Goal: Transaction & Acquisition: Purchase product/service

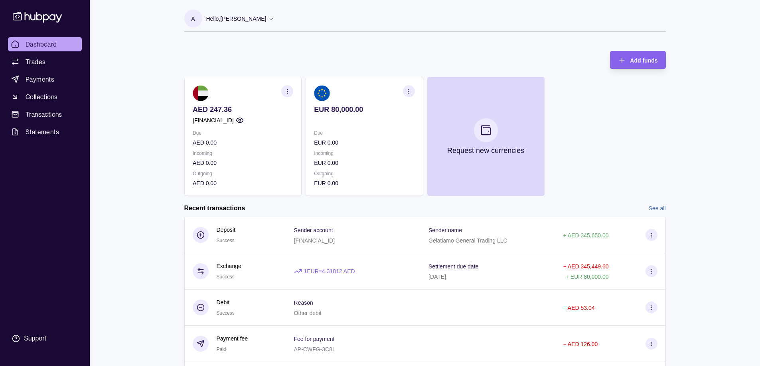
click at [587, 136] on div "AED 247.36 [FINANCIAL_ID] Due AED 0.00 Incoming AED 0.00 Outgoing AED 0.00 EUR …" at bounding box center [424, 136] width 481 height 119
click at [593, 165] on div "AED 247.36 [FINANCIAL_ID] Due AED 0.00 Incoming AED 0.00 Outgoing AED 0.00 EUR …" at bounding box center [424, 136] width 481 height 119
click at [34, 81] on span "Payments" at bounding box center [40, 80] width 29 height 10
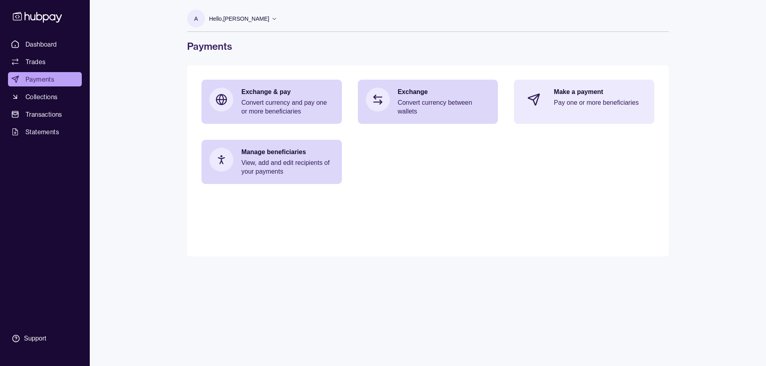
click at [576, 101] on p "Pay one or more beneficiaries" at bounding box center [599, 102] width 93 height 9
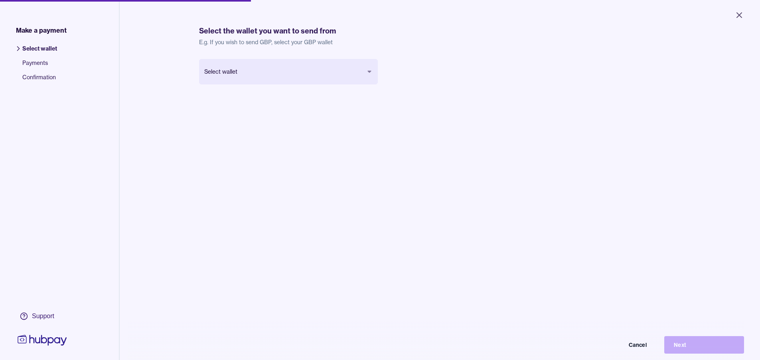
click at [303, 75] on body "Close Make a payment Select wallet Payments Confirmation Support Select the wal…" at bounding box center [380, 180] width 760 height 360
click at [695, 354] on button "Next" at bounding box center [704, 346] width 80 height 18
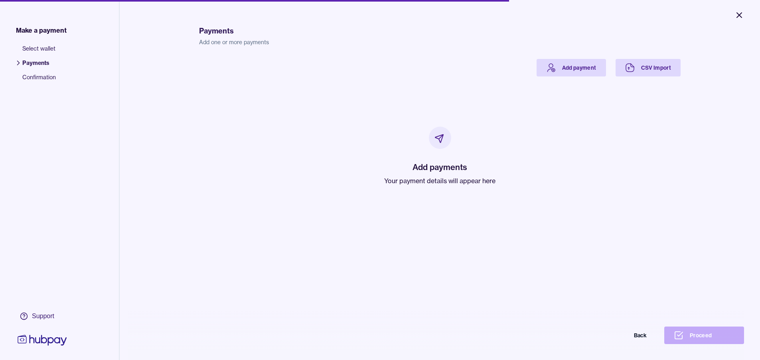
click at [737, 15] on icon "Close" at bounding box center [739, 15] width 10 height 10
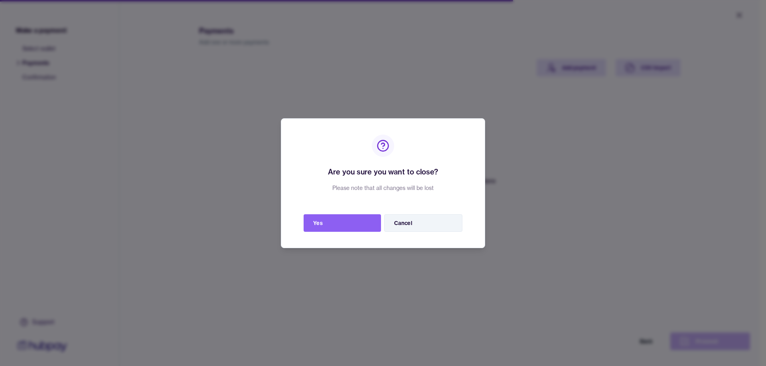
click at [409, 226] on button "Cancel" at bounding box center [423, 224] width 78 height 18
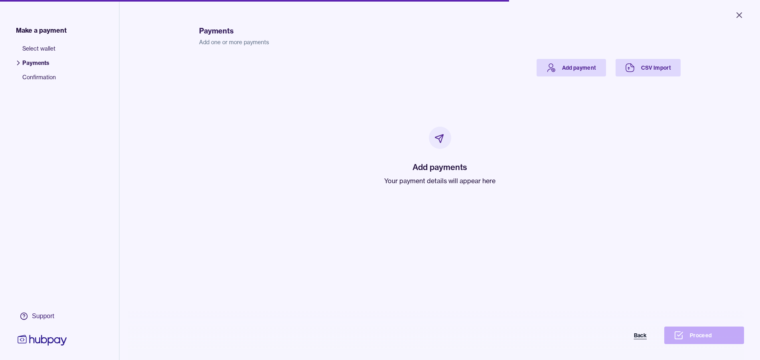
click at [648, 343] on button "Back" at bounding box center [616, 336] width 80 height 18
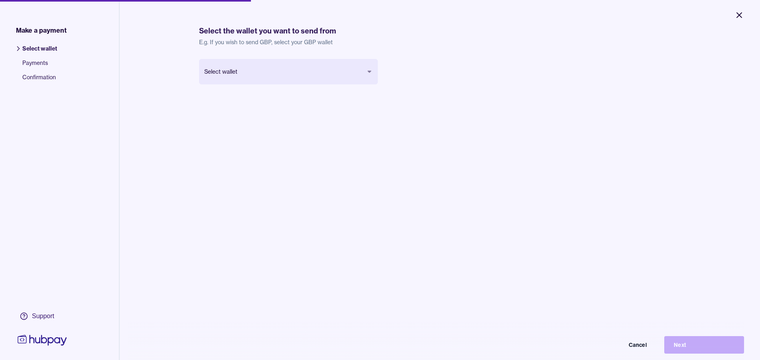
click at [740, 19] on icon "Close" at bounding box center [739, 15] width 10 height 10
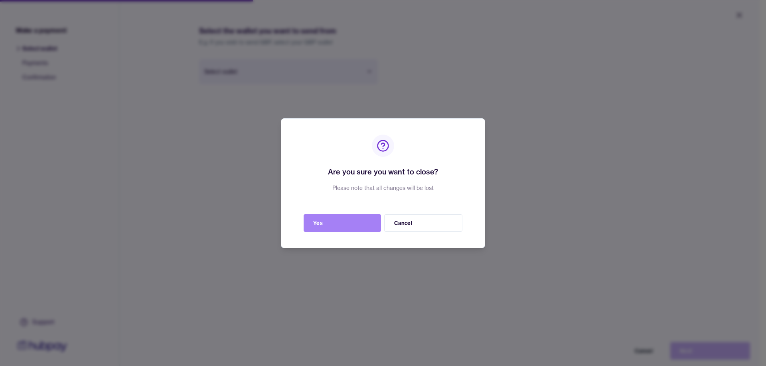
click at [336, 228] on button "Yes" at bounding box center [341, 224] width 77 height 18
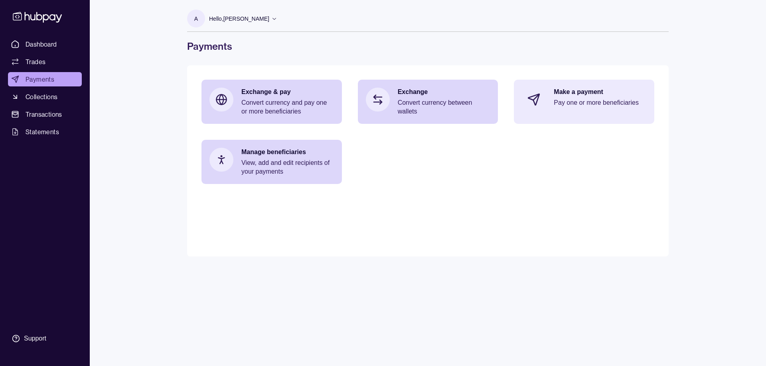
click at [605, 104] on p "Pay one or more beneficiaries" at bounding box center [599, 102] width 93 height 9
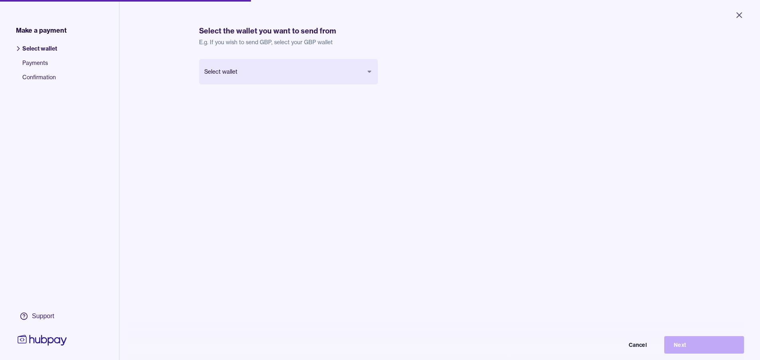
click at [263, 77] on body "Close Make a payment Select wallet Payments Confirmation Support Select the wal…" at bounding box center [380, 180] width 760 height 360
click at [369, 70] on body "Close Make a payment Select wallet Payments Confirmation Support Select the wal…" at bounding box center [380, 180] width 760 height 360
click at [709, 351] on button "Next" at bounding box center [704, 346] width 80 height 18
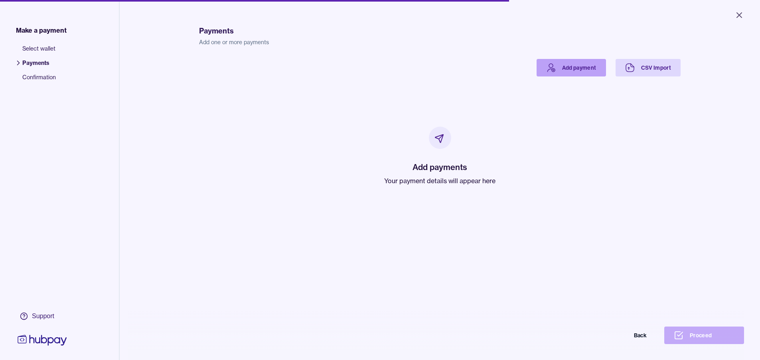
click at [559, 69] on link "Add payment" at bounding box center [570, 68] width 69 height 18
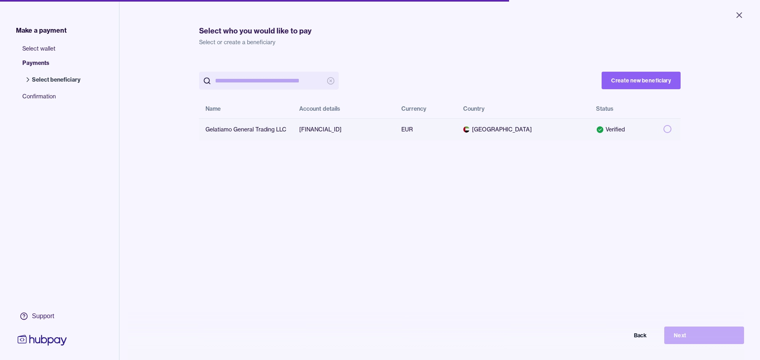
click at [663, 130] on button "button" at bounding box center [667, 129] width 8 height 8
click at [699, 342] on button "Next" at bounding box center [704, 336] width 80 height 18
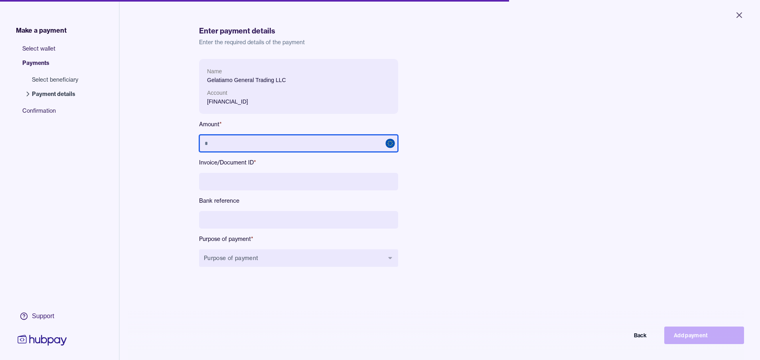
click at [269, 146] on input "text" at bounding box center [298, 144] width 199 height 18
type input "******"
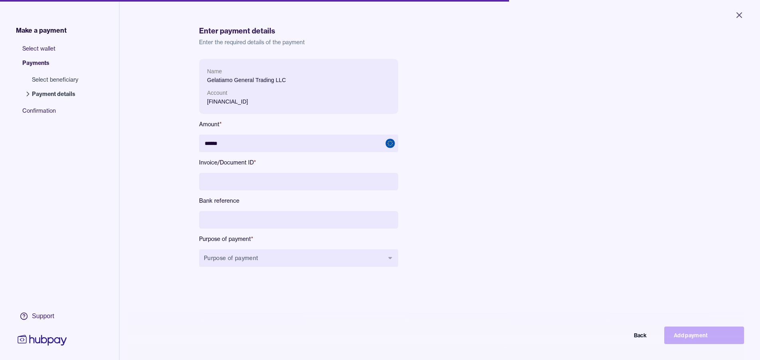
click at [305, 182] on input at bounding box center [298, 182] width 199 height 18
type input "*"
click at [320, 225] on input at bounding box center [298, 220] width 199 height 18
click at [332, 260] on button "Purpose of payment" at bounding box center [298, 259] width 199 height 18
type input "***"
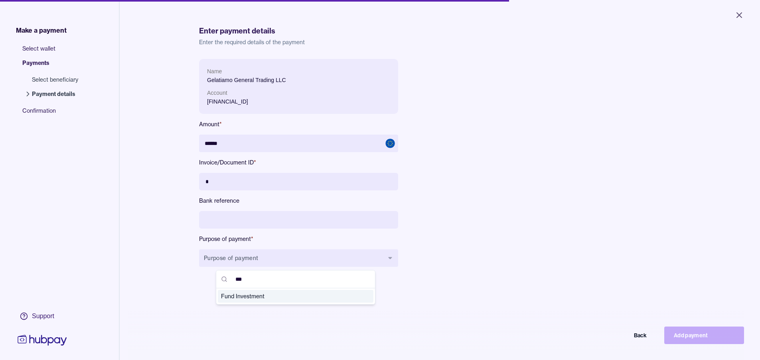
click at [275, 296] on span "Fund Investment" at bounding box center [291, 297] width 140 height 8
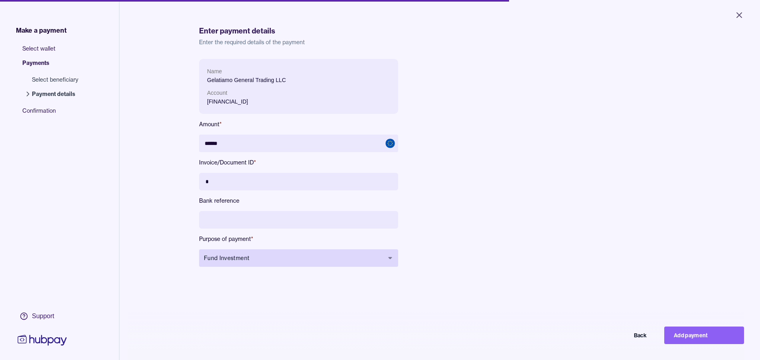
click at [377, 259] on span "Fund Investment" at bounding box center [294, 258] width 180 height 8
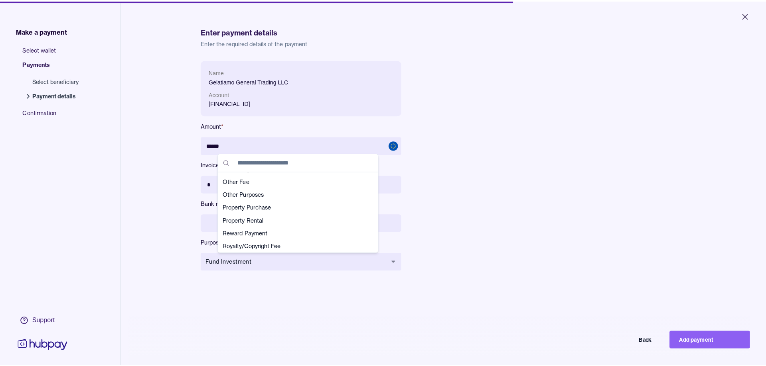
scroll to position [174, 0]
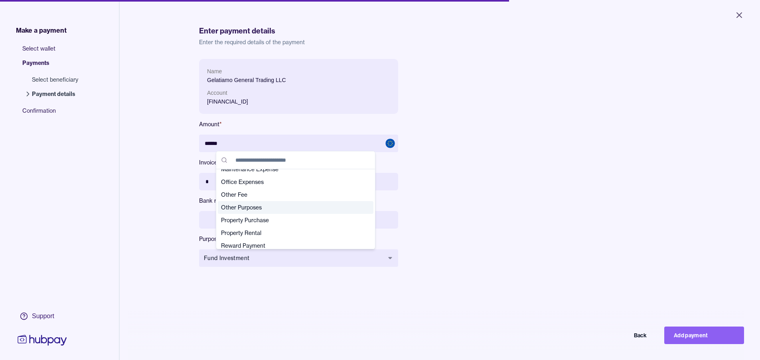
click at [270, 209] on span "Other Purposes" at bounding box center [291, 208] width 140 height 8
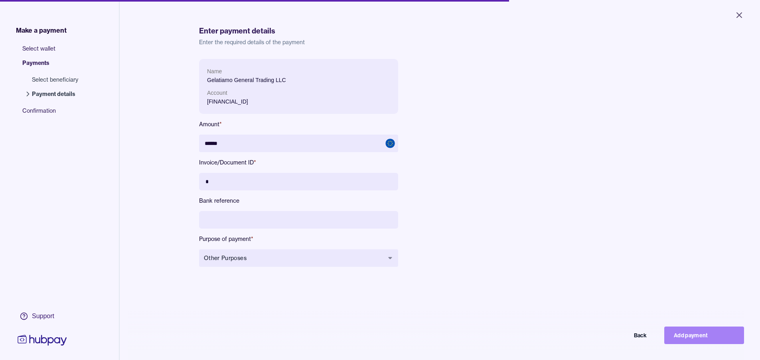
click at [697, 341] on button "Add payment" at bounding box center [704, 336] width 80 height 18
type input "*****"
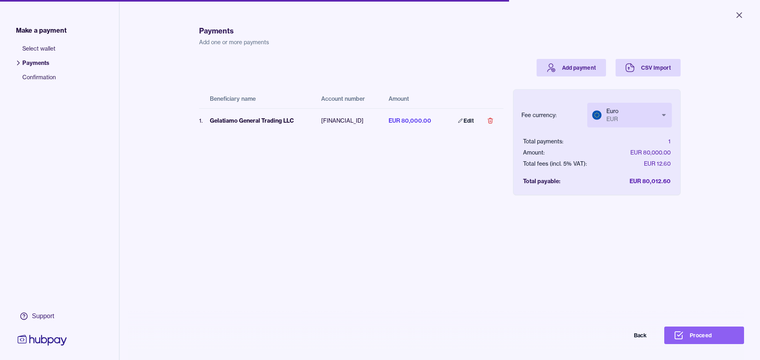
click at [635, 113] on body "Close Make a payment Select wallet Payments Confirmation Support Payments Add o…" at bounding box center [380, 180] width 760 height 360
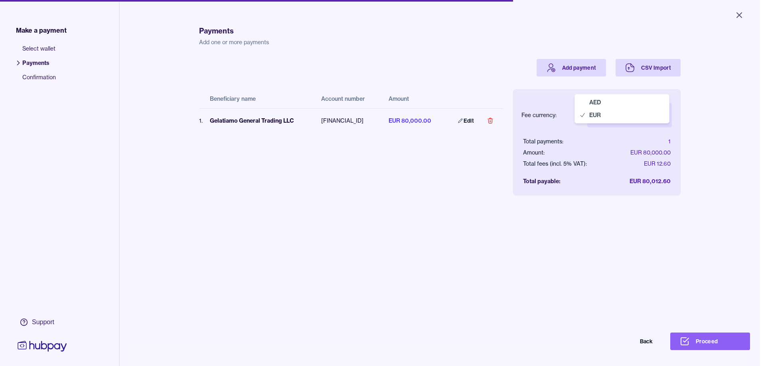
select select "***"
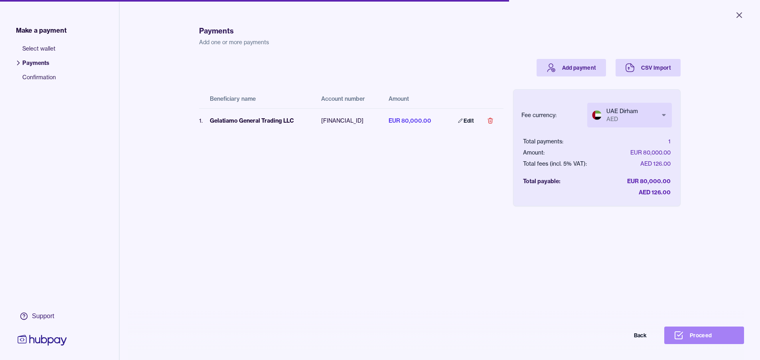
click at [717, 342] on button "Proceed" at bounding box center [704, 336] width 80 height 18
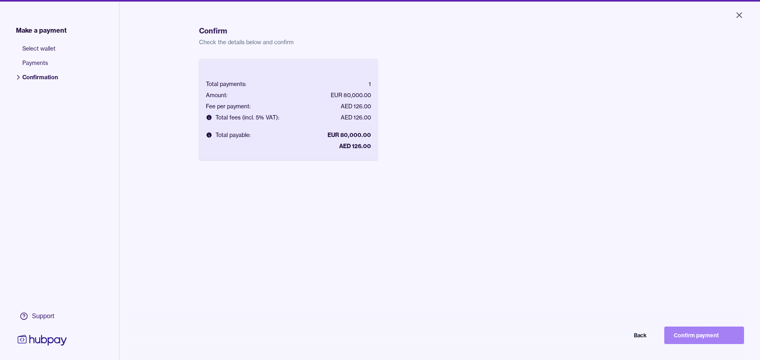
click at [705, 342] on button "Confirm payment" at bounding box center [704, 336] width 80 height 18
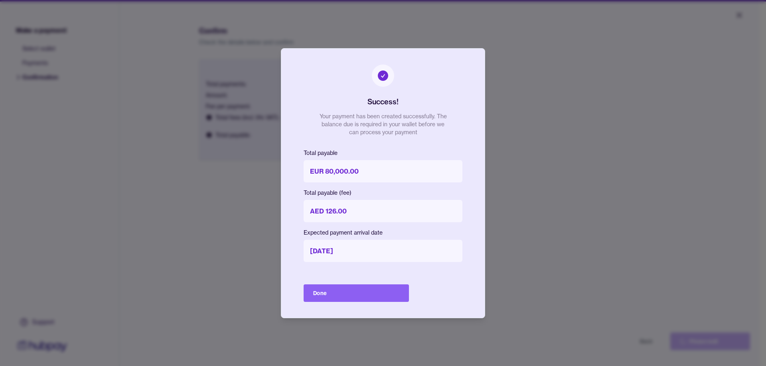
click at [365, 295] on button "Done" at bounding box center [355, 294] width 105 height 18
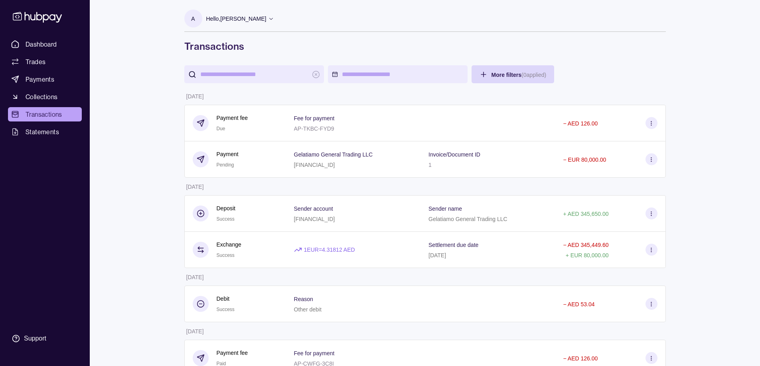
click at [651, 161] on icon at bounding box center [651, 160] width 6 height 6
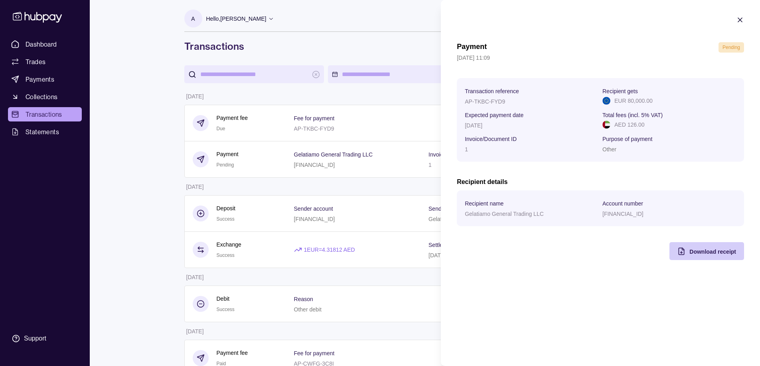
drag, startPoint x: 706, startPoint y: 250, endPoint x: 713, endPoint y: 249, distance: 7.7
click at [706, 251] on span "Download receipt" at bounding box center [712, 252] width 47 height 6
